Goal: Information Seeking & Learning: Learn about a topic

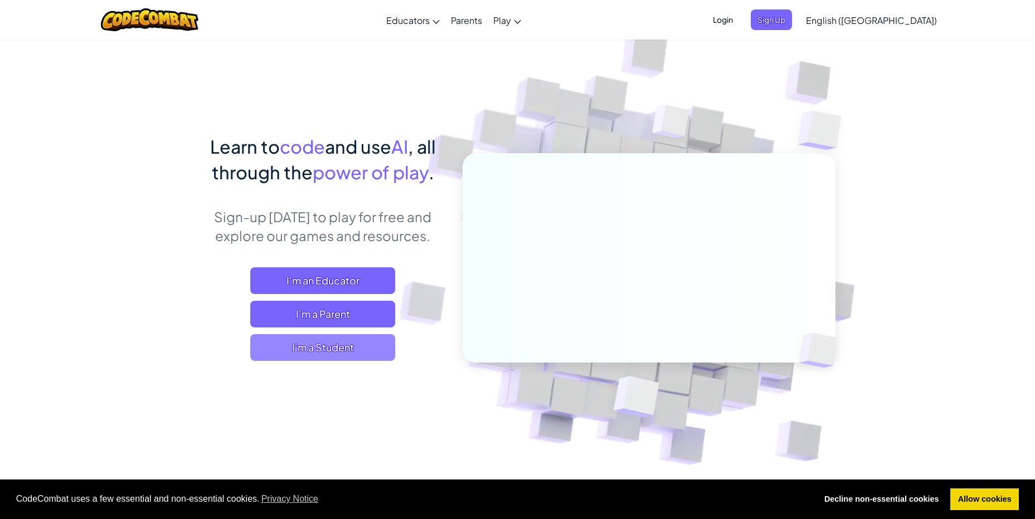
click at [358, 339] on span "I'm a Student" at bounding box center [322, 347] width 145 height 27
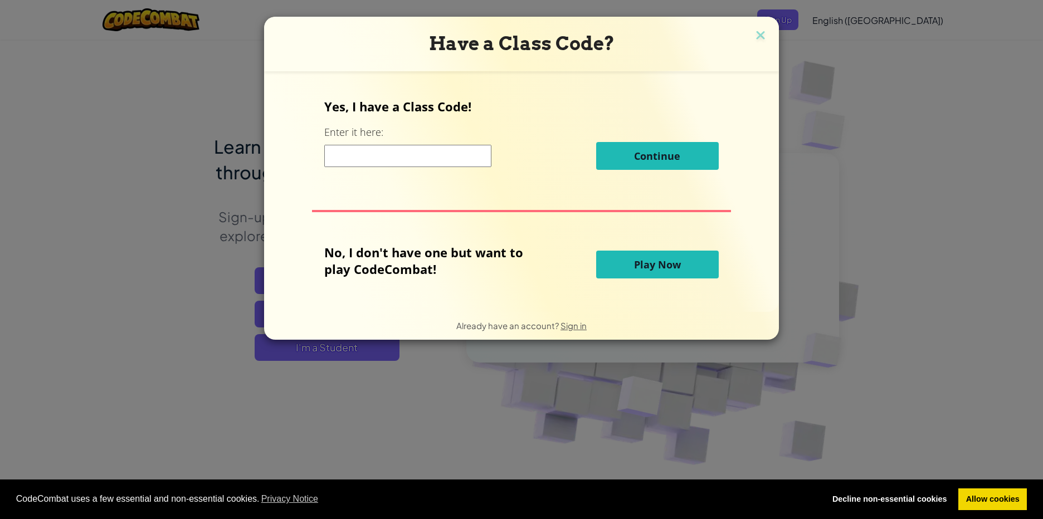
click at [655, 261] on span "Play Now" at bounding box center [657, 264] width 47 height 13
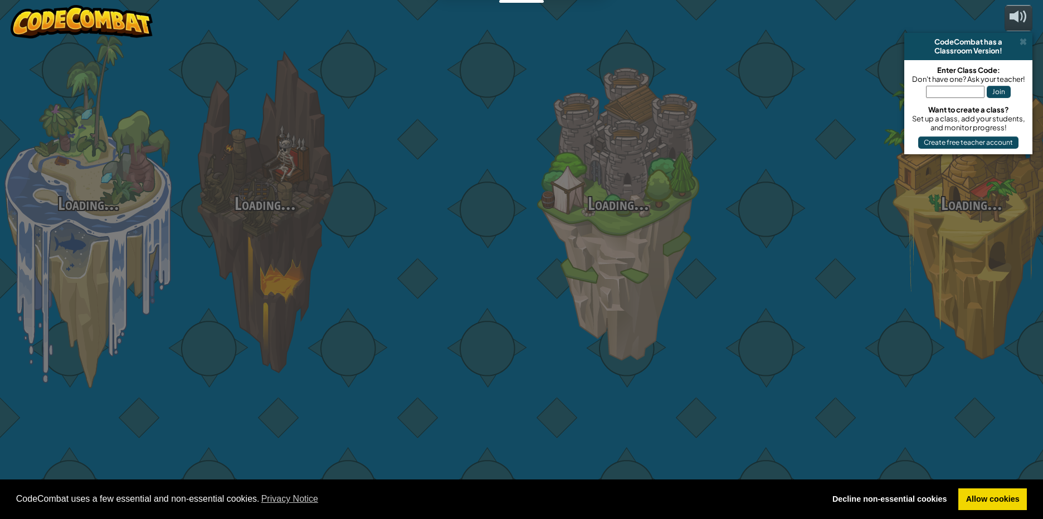
click at [655, 267] on div "Loading... Loading... Loading... Loading... Loading... Loading... Loading..." at bounding box center [521, 259] width 1043 height 519
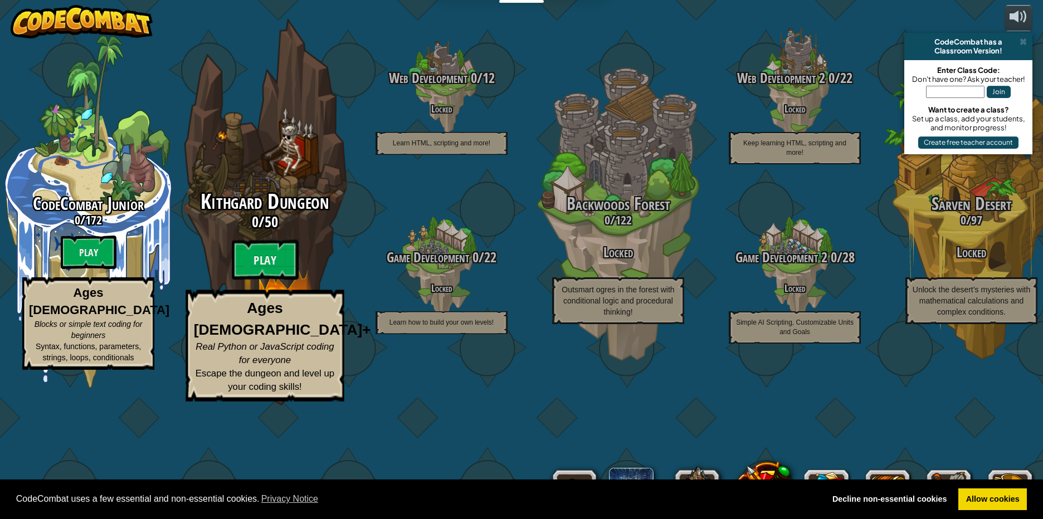
click at [200, 255] on div "Kithgard Dungeon 0 / 50 Play Ages [DEMOGRAPHIC_DATA]+ Real Python or JavaScript…" at bounding box center [265, 212] width 212 height 424
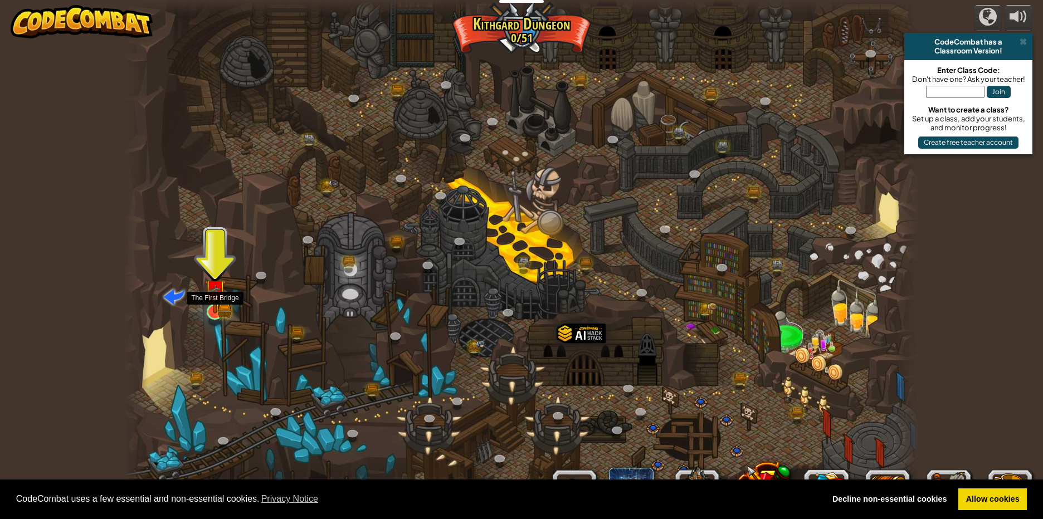
click at [222, 298] on img at bounding box center [215, 290] width 21 height 47
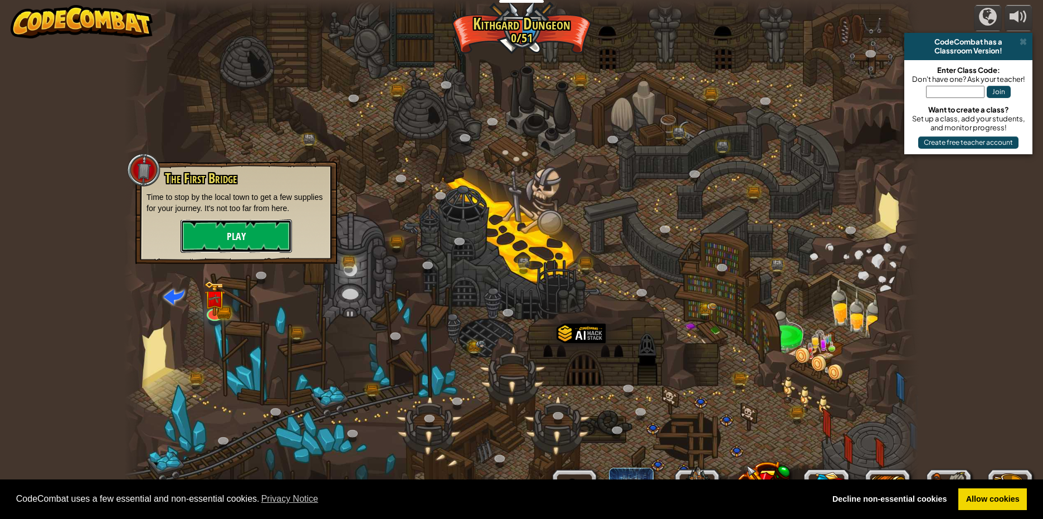
click at [233, 246] on button "Play" at bounding box center [236, 236] width 111 height 33
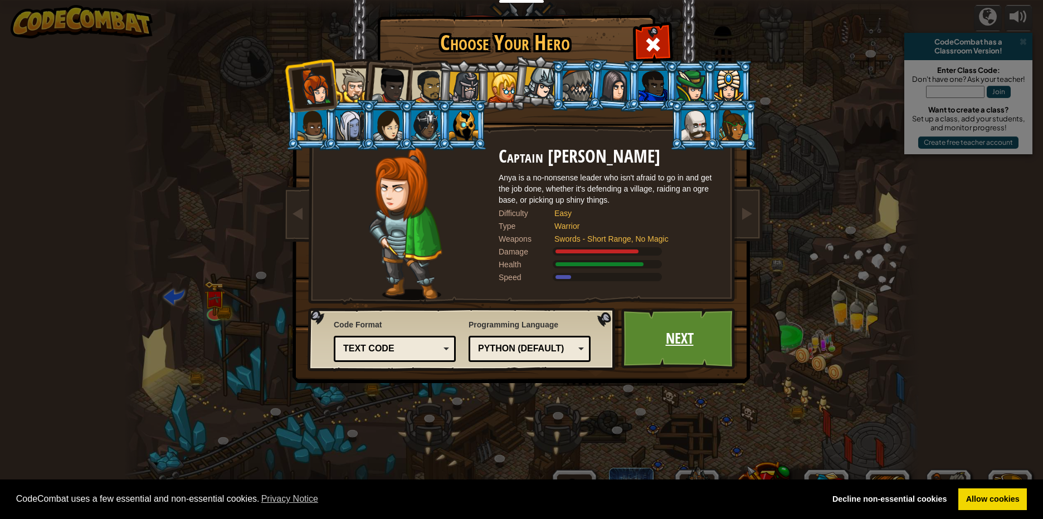
click at [648, 349] on link "Next" at bounding box center [679, 338] width 116 height 61
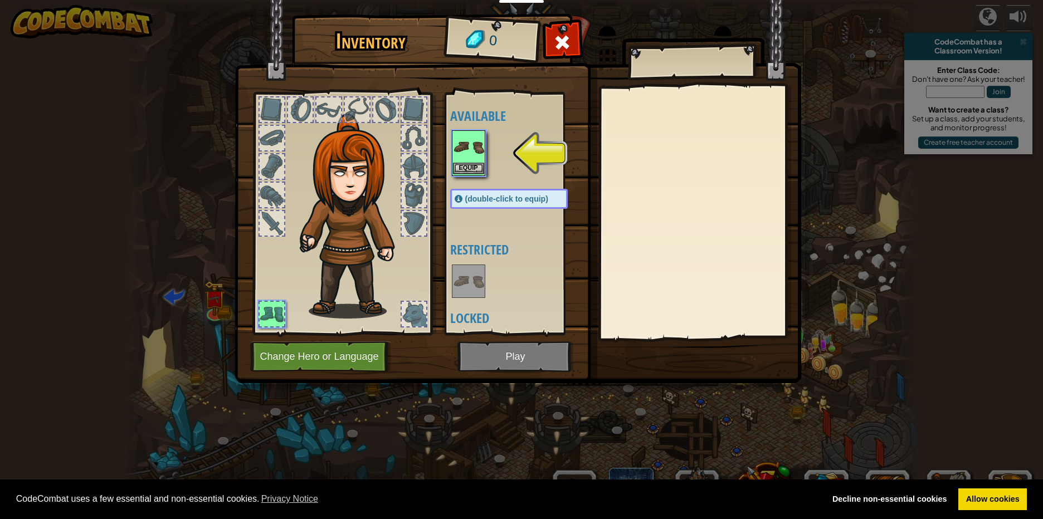
click at [477, 154] on img at bounding box center [468, 147] width 31 height 31
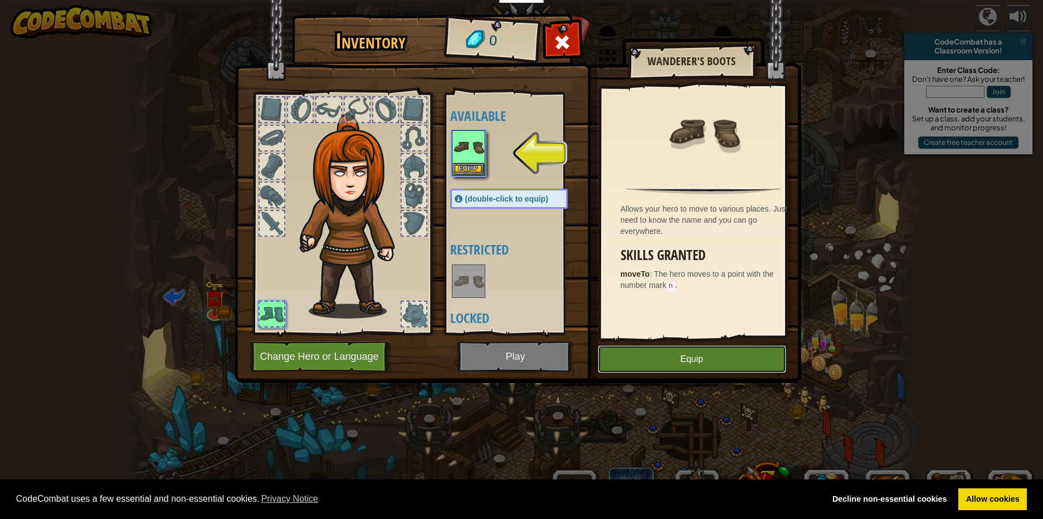
click at [662, 371] on button "Equip" at bounding box center [692, 360] width 188 height 28
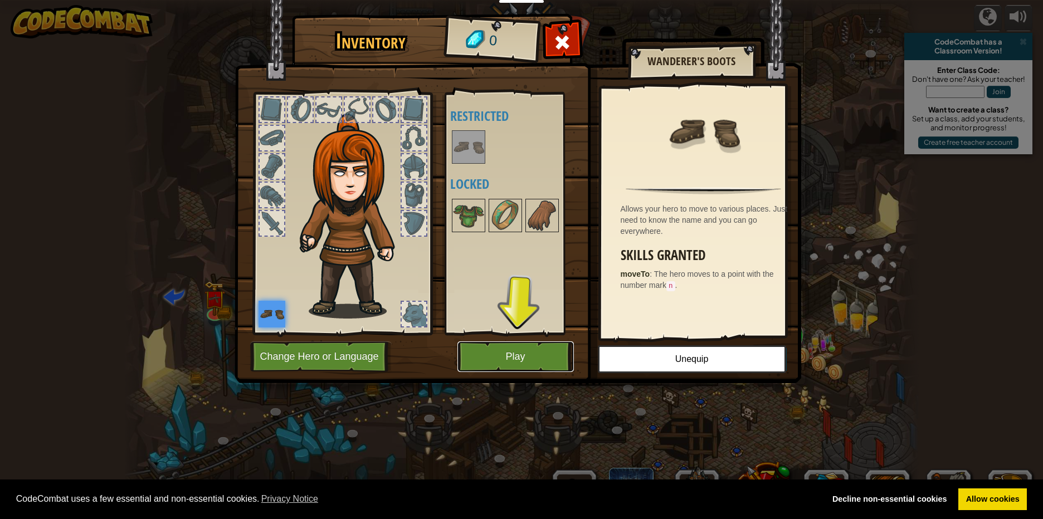
click at [492, 366] on button "Play" at bounding box center [516, 357] width 116 height 31
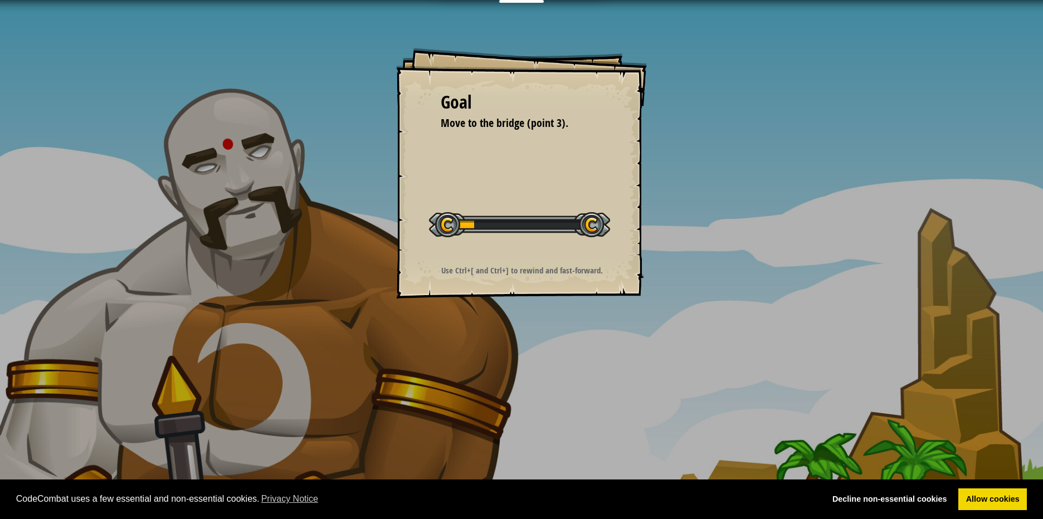
click at [509, 192] on div "Goal Move to the bridge (point 3). Start Level Error loading from server. Try r…" at bounding box center [521, 173] width 251 height 251
click at [507, 168] on div "Goal Move to the bridge (point 3). Start Level Error loading from server. Try r…" at bounding box center [521, 173] width 251 height 251
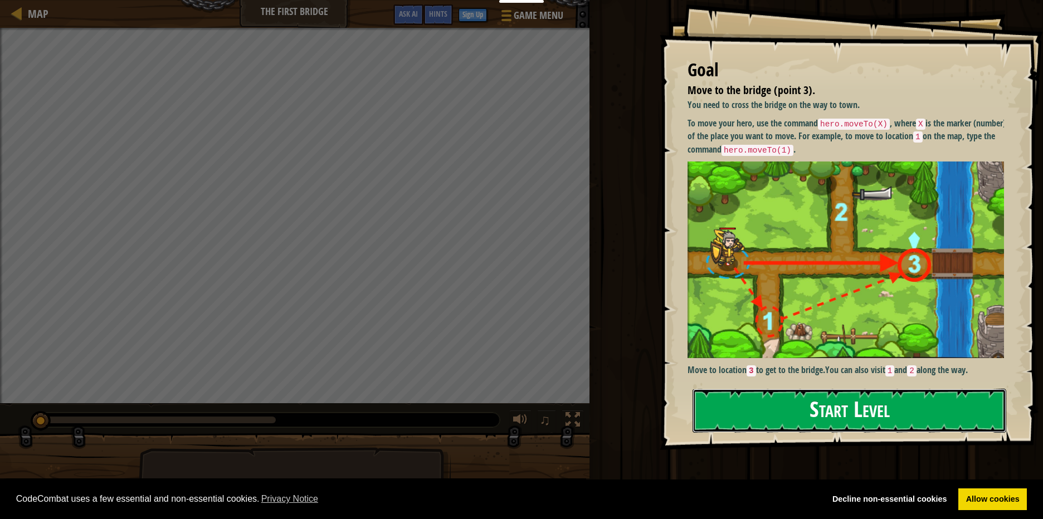
click at [847, 402] on button "Start Level" at bounding box center [850, 411] width 314 height 44
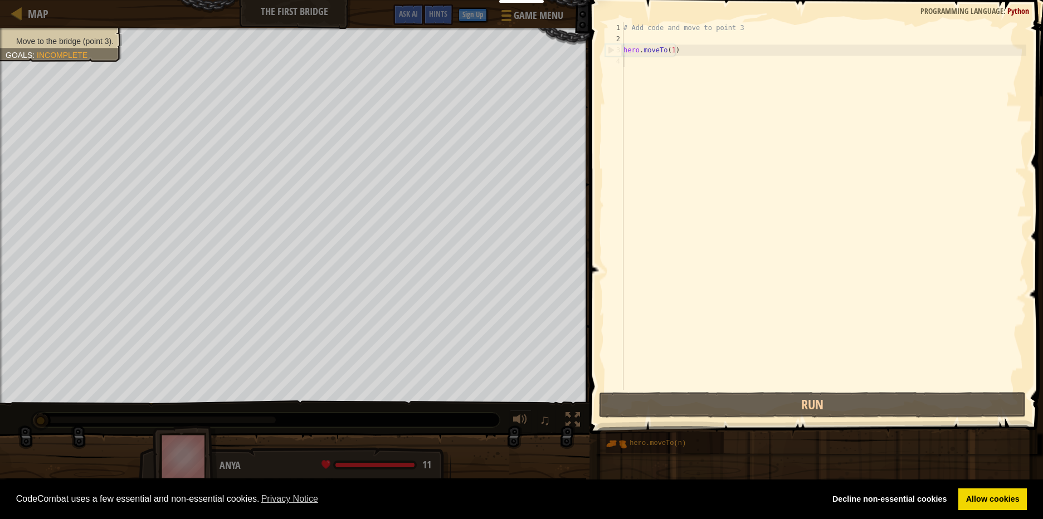
click at [590, 62] on div "Move to the bridge (point 3). Goals : Incomplete" at bounding box center [295, 216] width 590 height 376
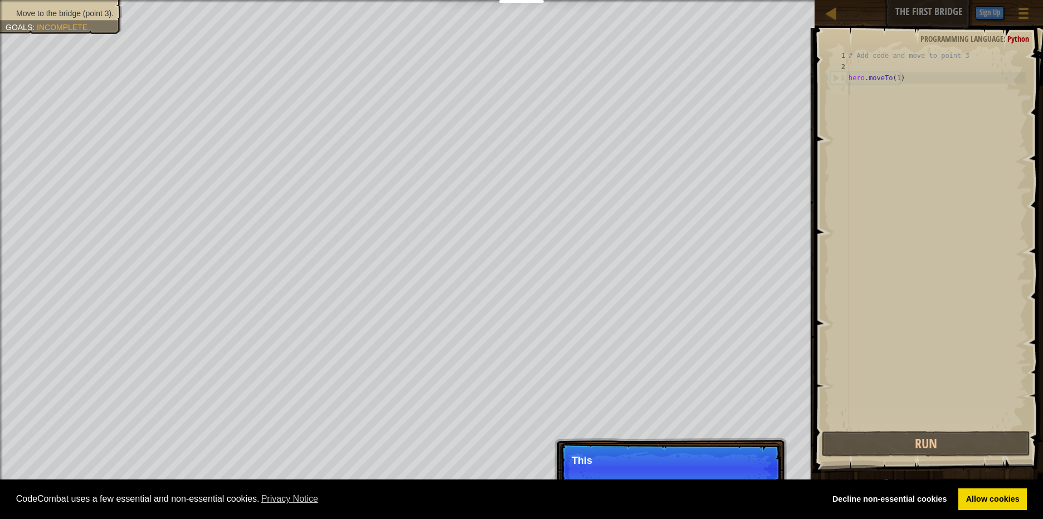
scroll to position [5, 0]
click at [575, 459] on p "This is the hero that you control with code." at bounding box center [671, 466] width 198 height 22
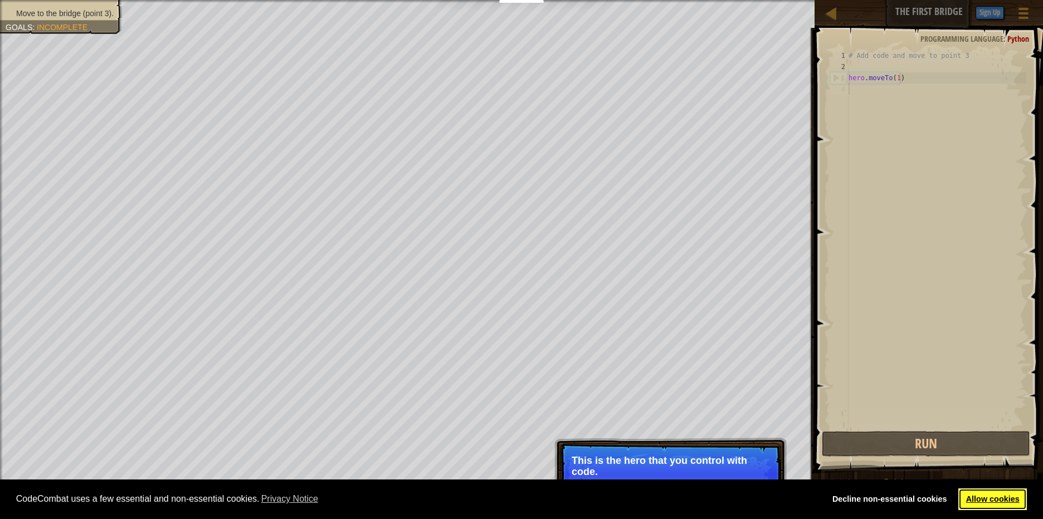
click at [992, 497] on link "Allow cookies" at bounding box center [993, 500] width 69 height 22
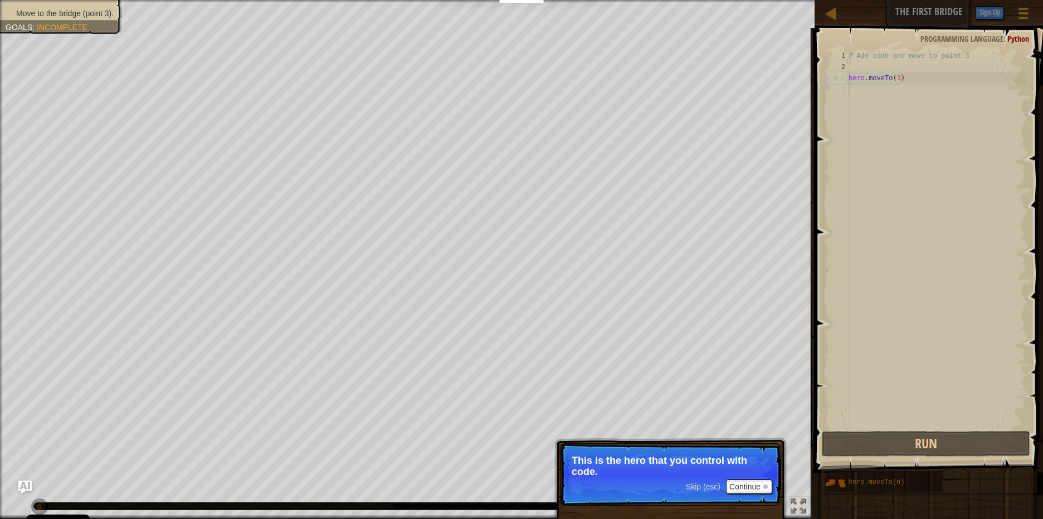
click at [746, 0] on body "Cookie Policy CodeCombat uses a few essential and non-essential cookies. Privac…" at bounding box center [521, 0] width 1043 height 0
click at [745, 491] on button "Continue" at bounding box center [749, 488] width 46 height 14
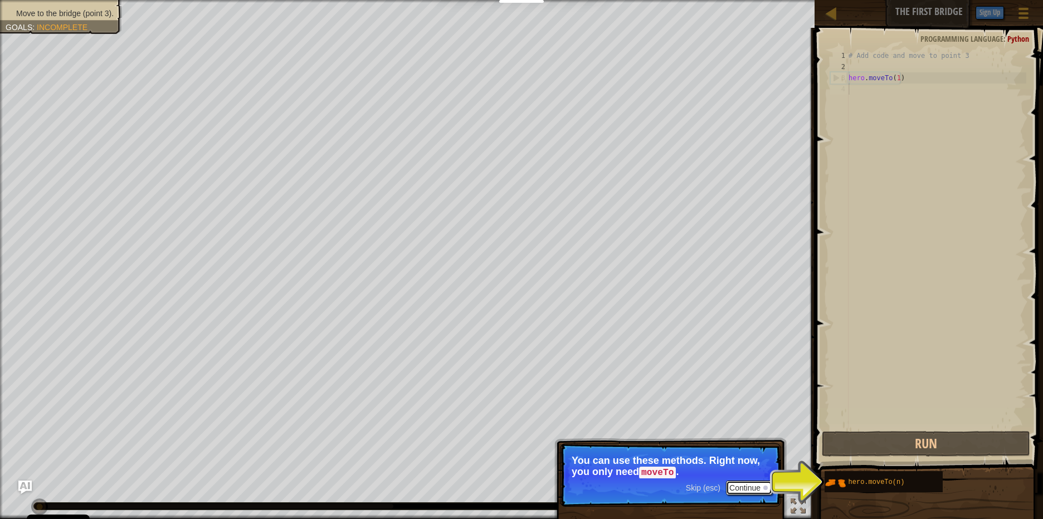
click at [760, 486] on button "Continue" at bounding box center [749, 488] width 46 height 14
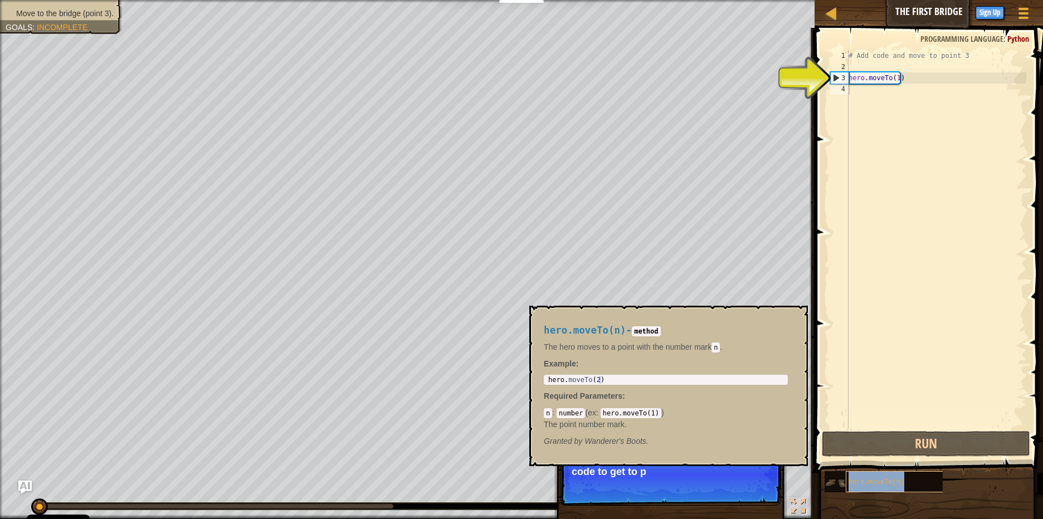
click at [854, 484] on span "hero.moveTo(n)" at bounding box center [877, 483] width 56 height 8
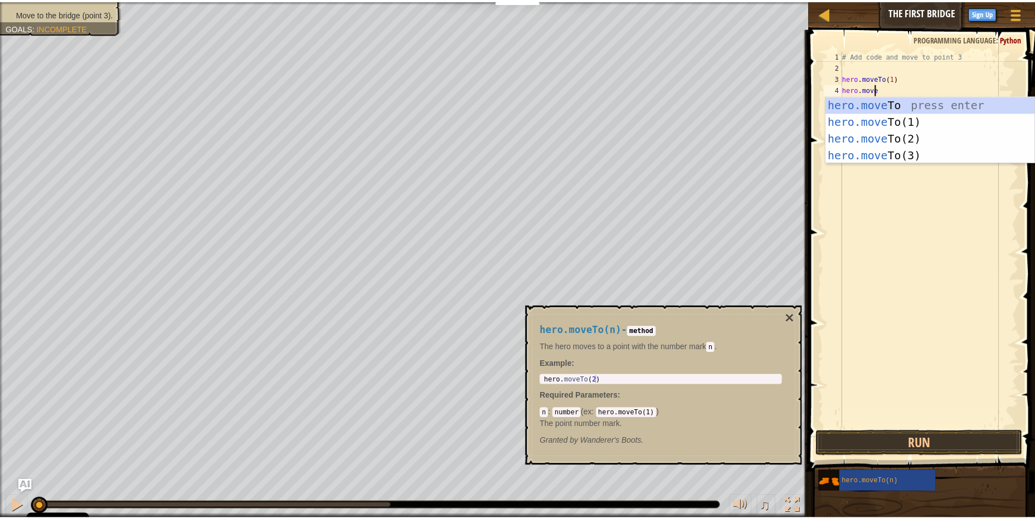
scroll to position [5, 2]
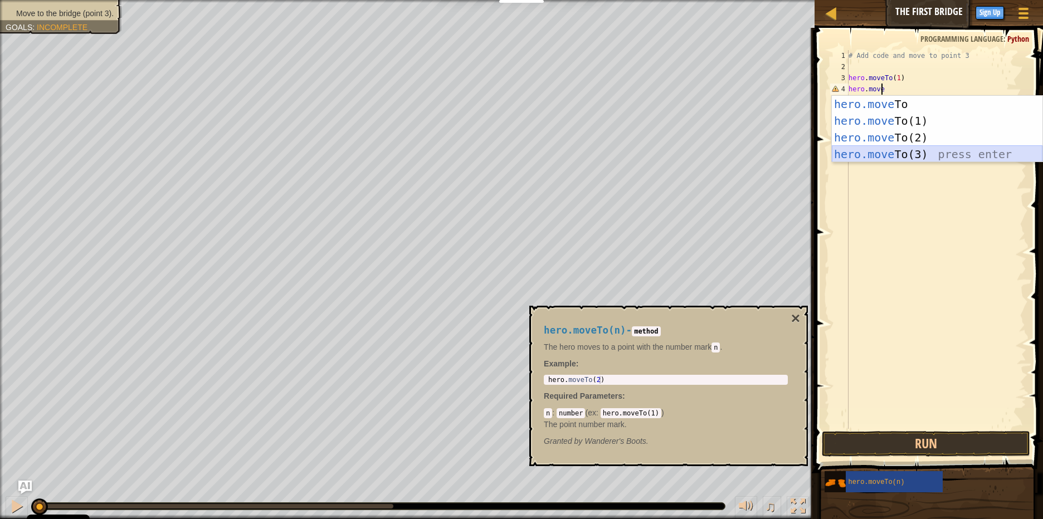
click at [907, 158] on div "hero.move To press enter hero.move To(1) press enter hero.move To(2) press ente…" at bounding box center [937, 146] width 211 height 100
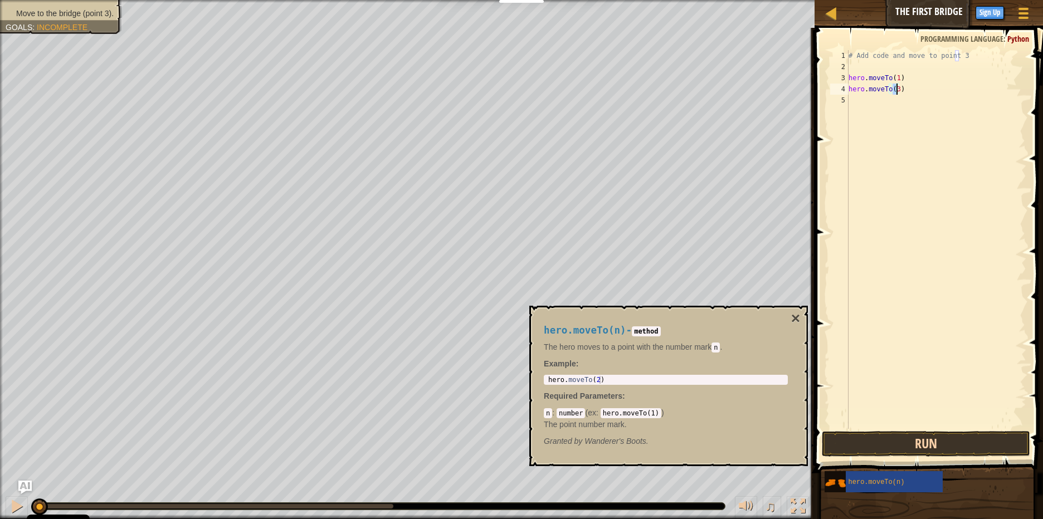
type textarea "hero.moveTo(3)"
click at [944, 447] on button "Run" at bounding box center [926, 444] width 208 height 26
